Goal: Task Accomplishment & Management: Manage account settings

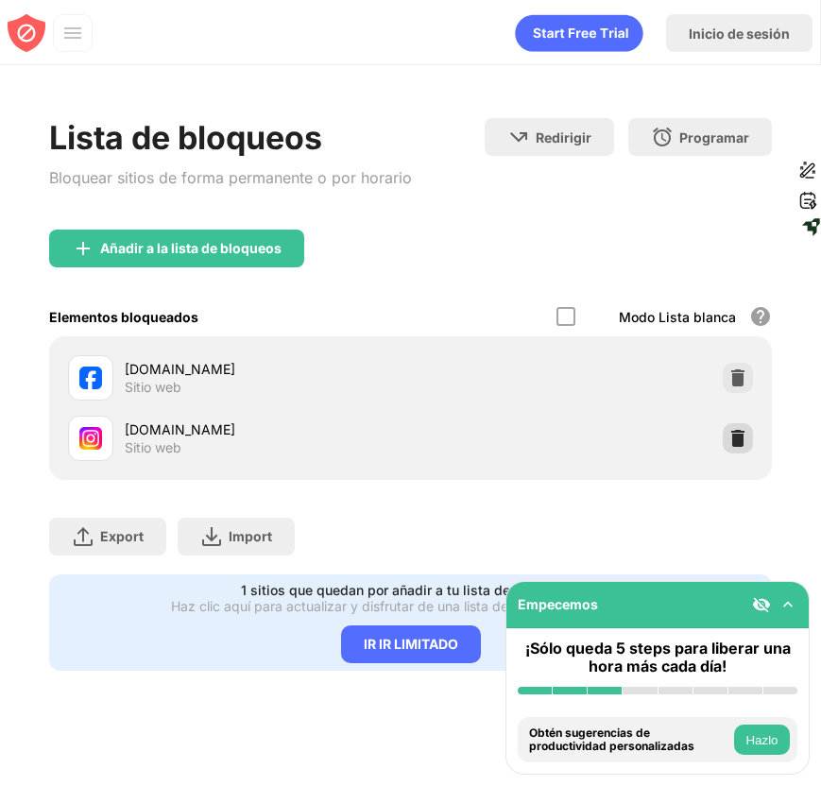
click at [740, 441] on img at bounding box center [737, 438] width 19 height 19
